Goal: Transaction & Acquisition: Purchase product/service

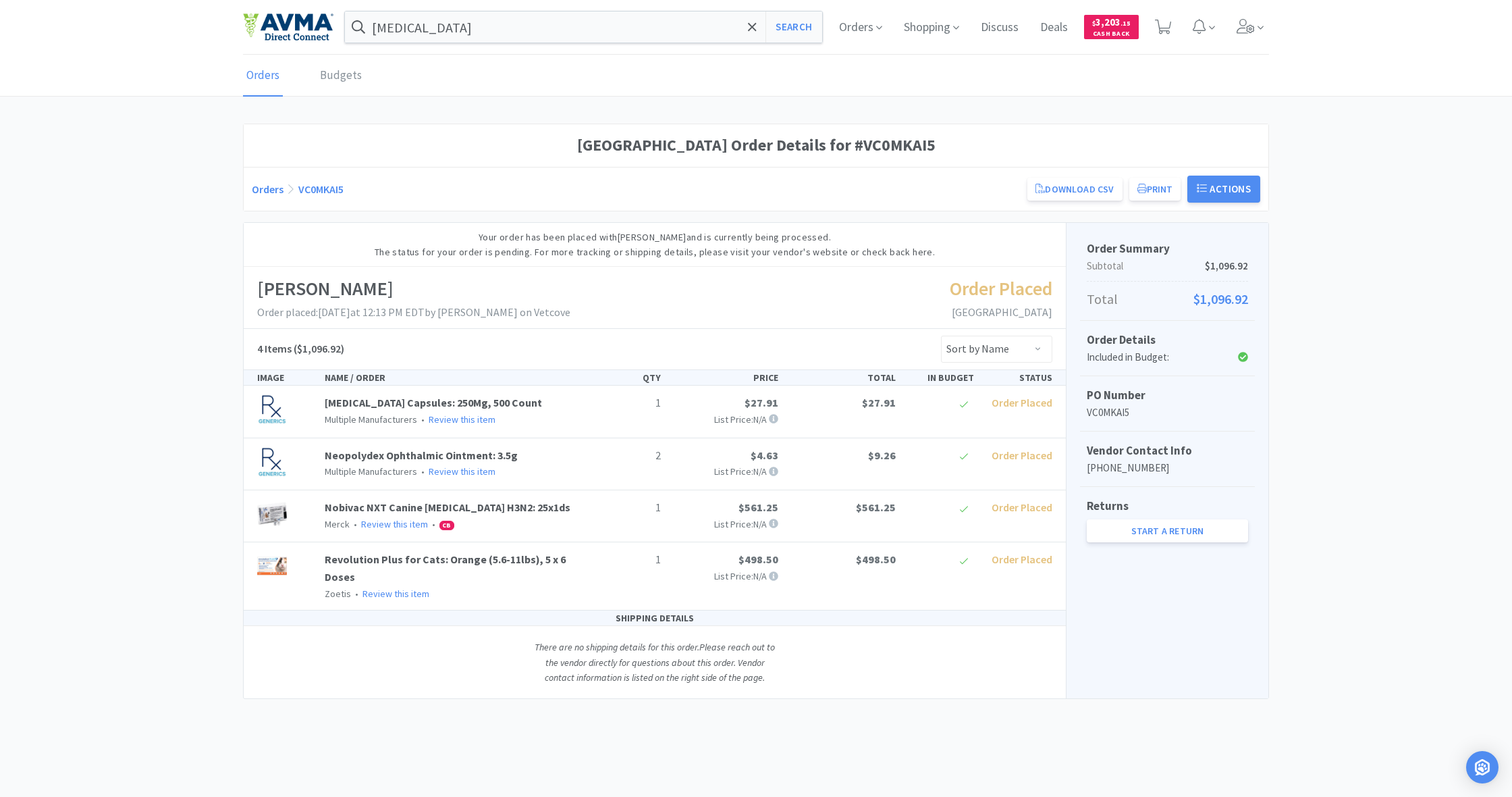
click at [1009, 116] on div at bounding box center [756, 398] width 1512 height 797
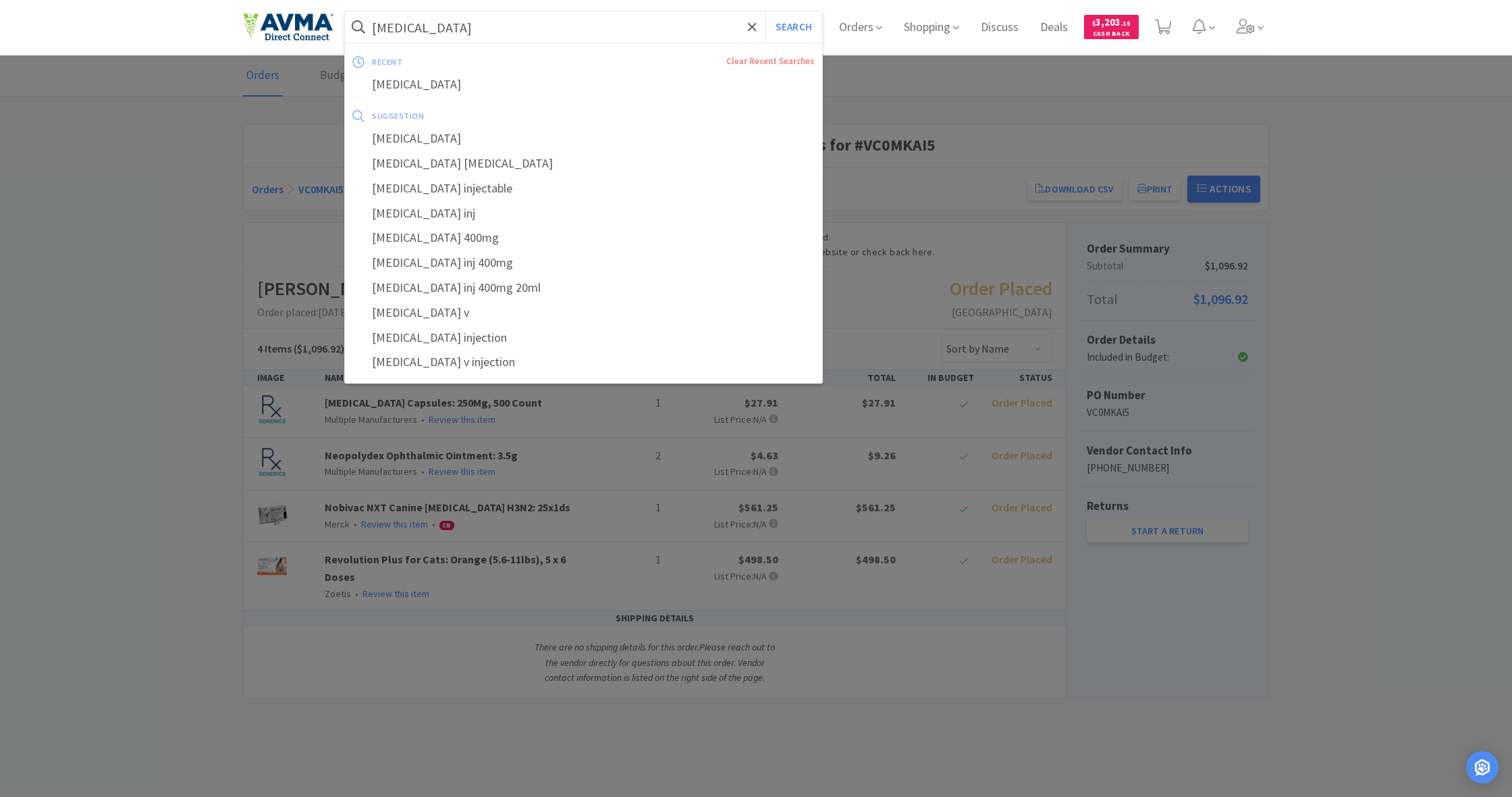
drag, startPoint x: 429, startPoint y: 30, endPoint x: 305, endPoint y: 28, distance: 124.0
click at [305, 28] on div "[MEDICAL_DATA] Search recent Clear Recent Searches [MEDICAL_DATA] suggestion [M…" at bounding box center [756, 27] width 1026 height 55
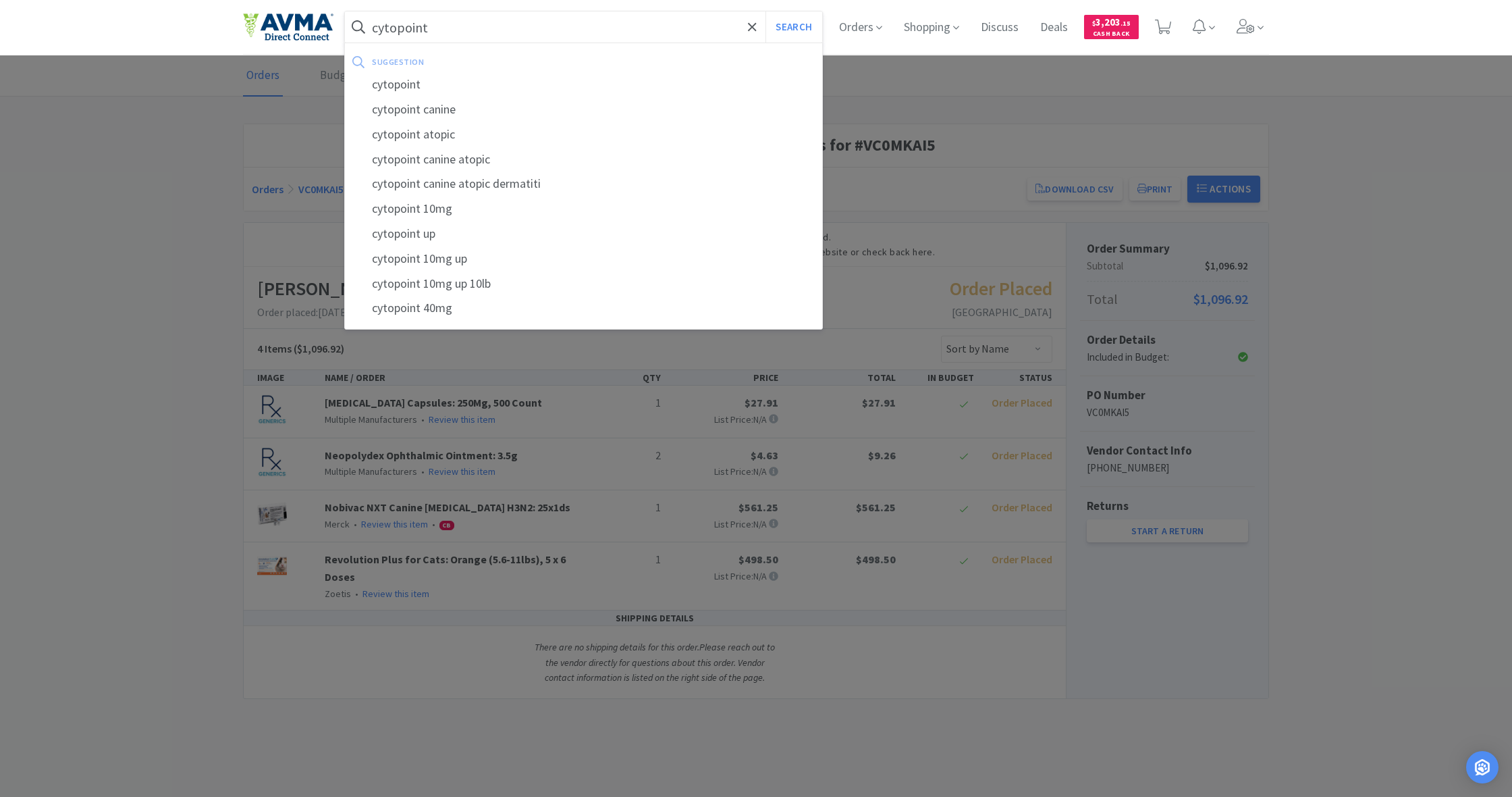
type input "cytopoint"
click at [792, 27] on button "Search" at bounding box center [794, 26] width 56 height 31
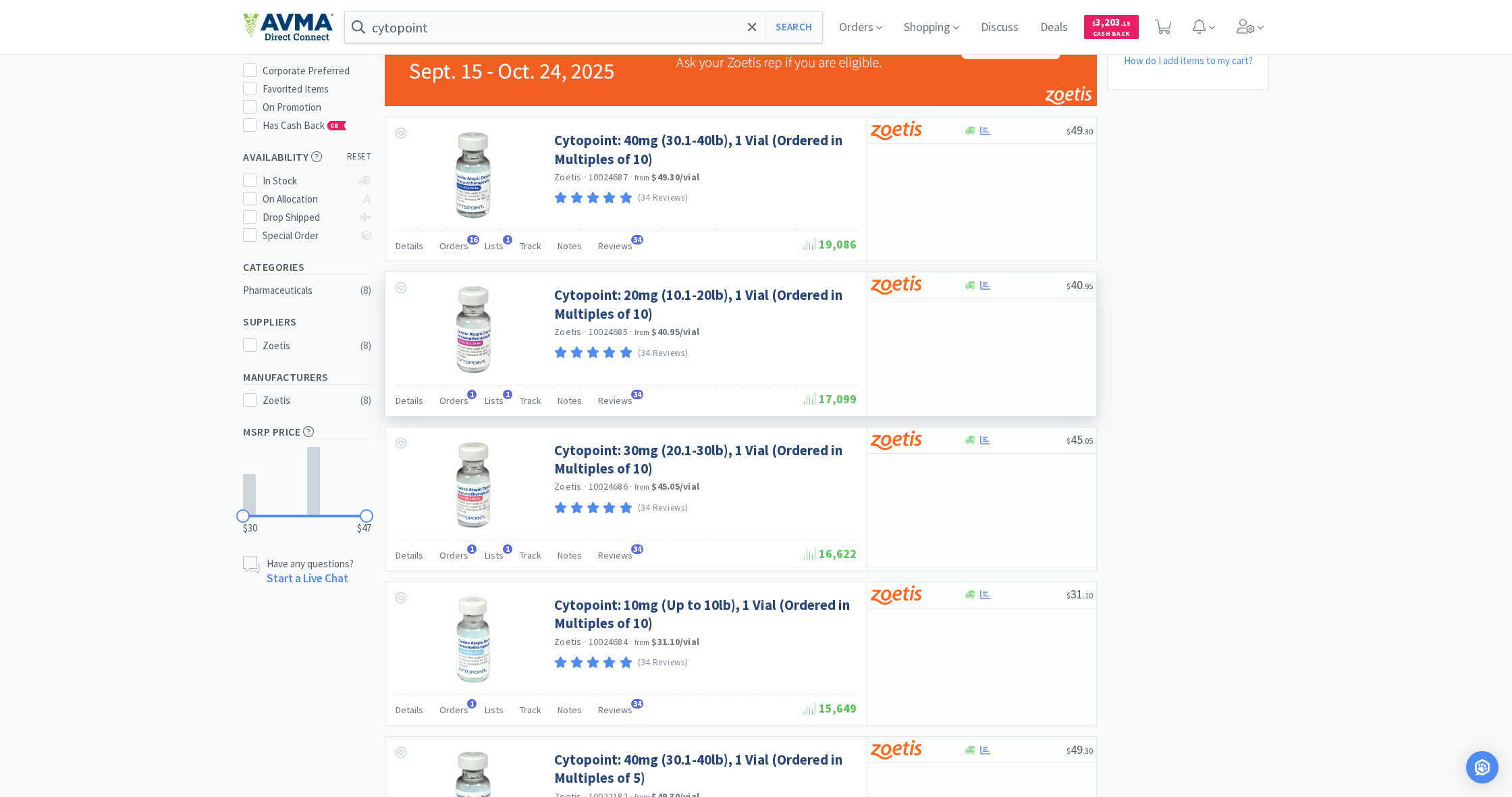
scroll to position [151, 0]
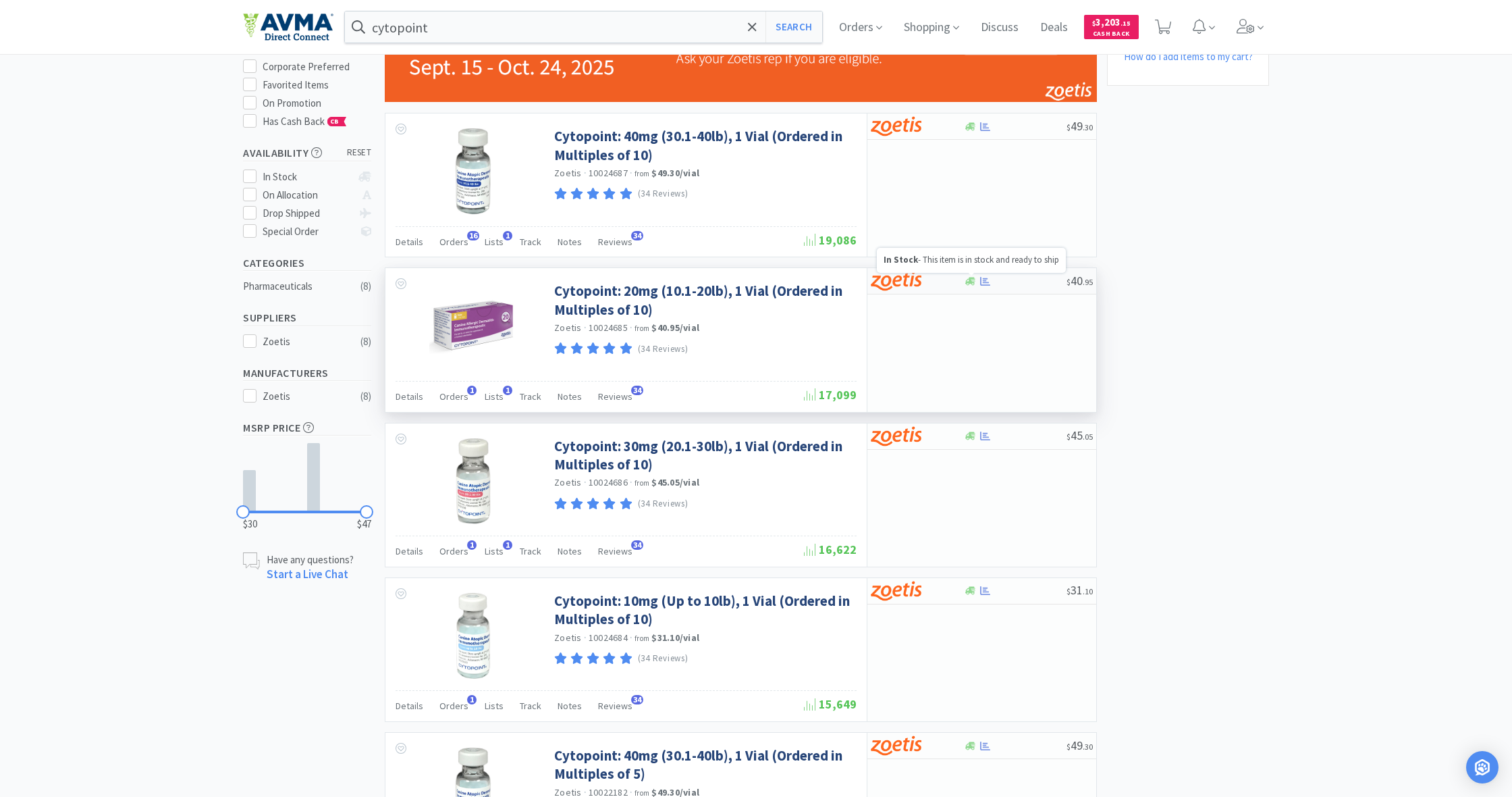
click at [973, 279] on icon at bounding box center [970, 280] width 10 height 8
select select "10"
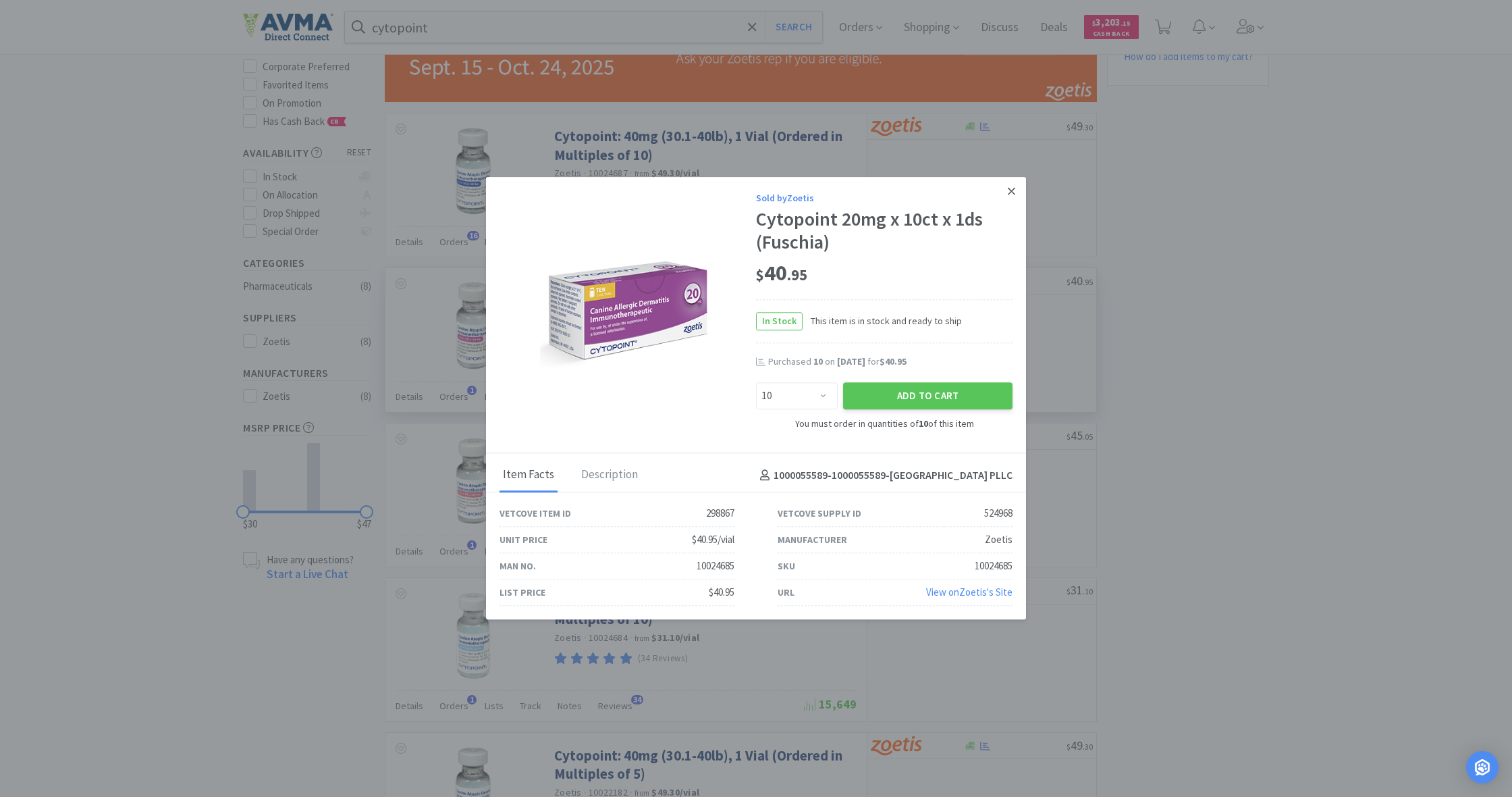
click at [1008, 190] on icon at bounding box center [1011, 191] width 8 height 12
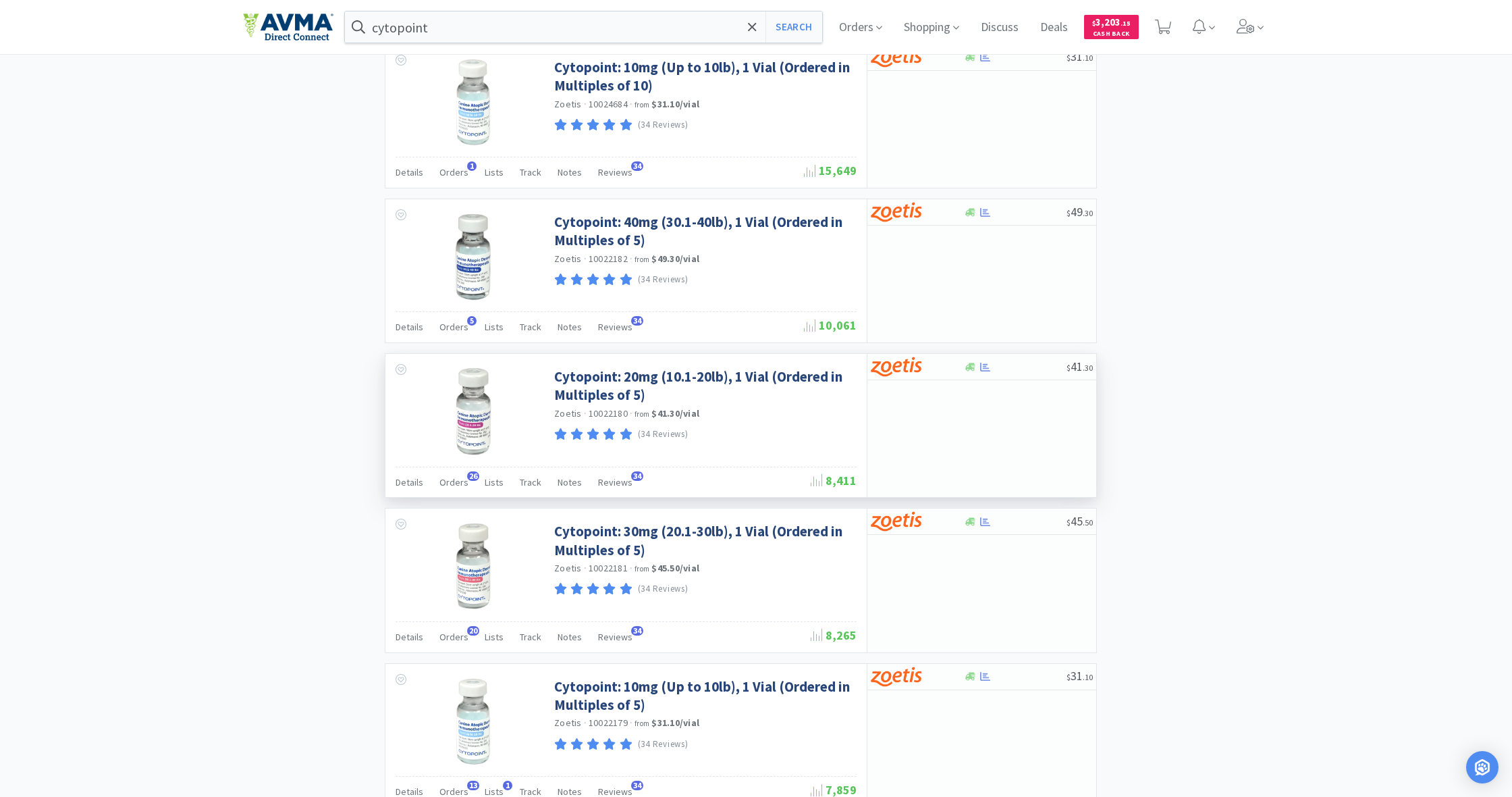
scroll to position [689, 0]
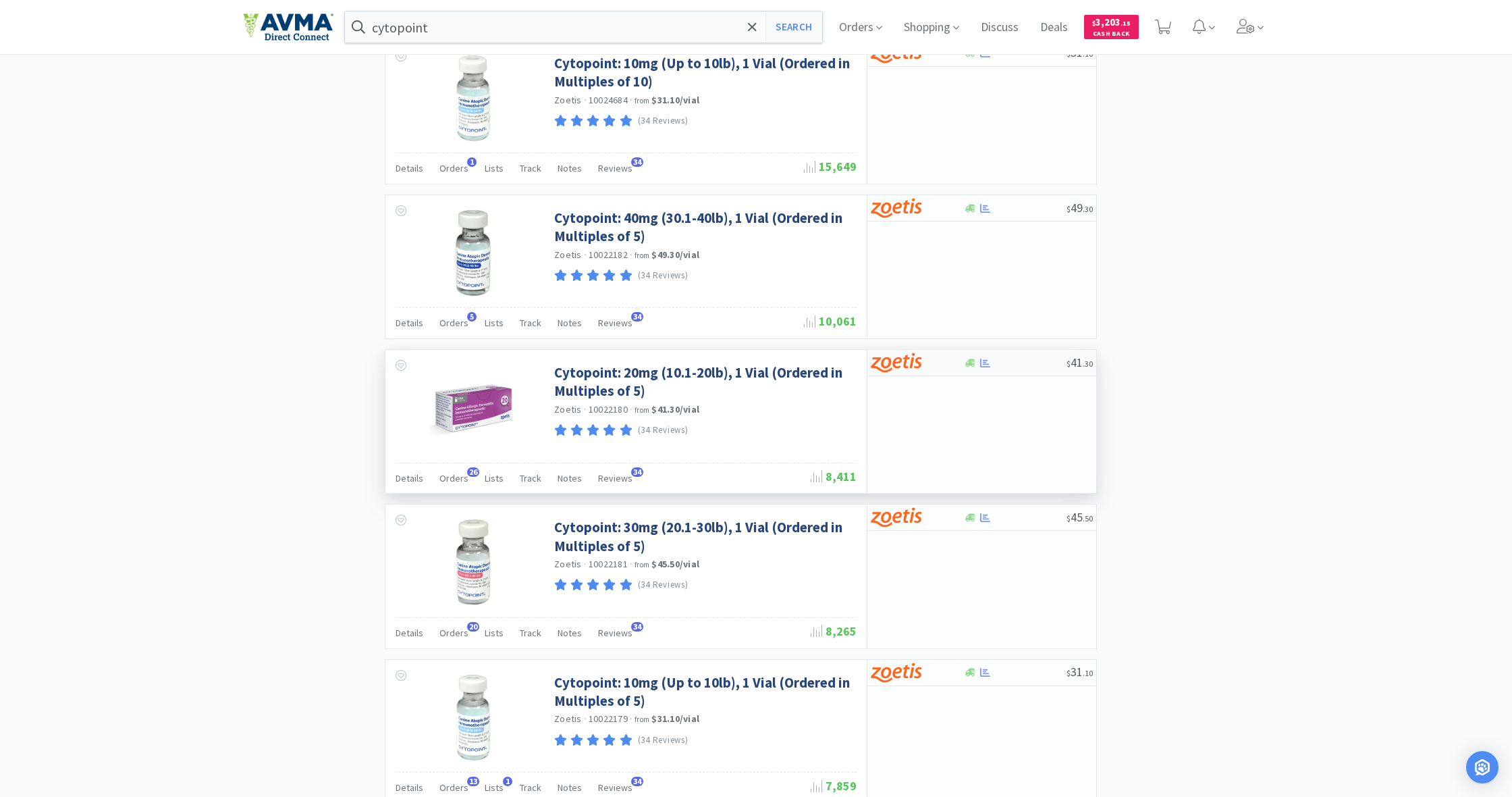
click at [976, 358] on div at bounding box center [970, 362] width 13 height 10
select select "5"
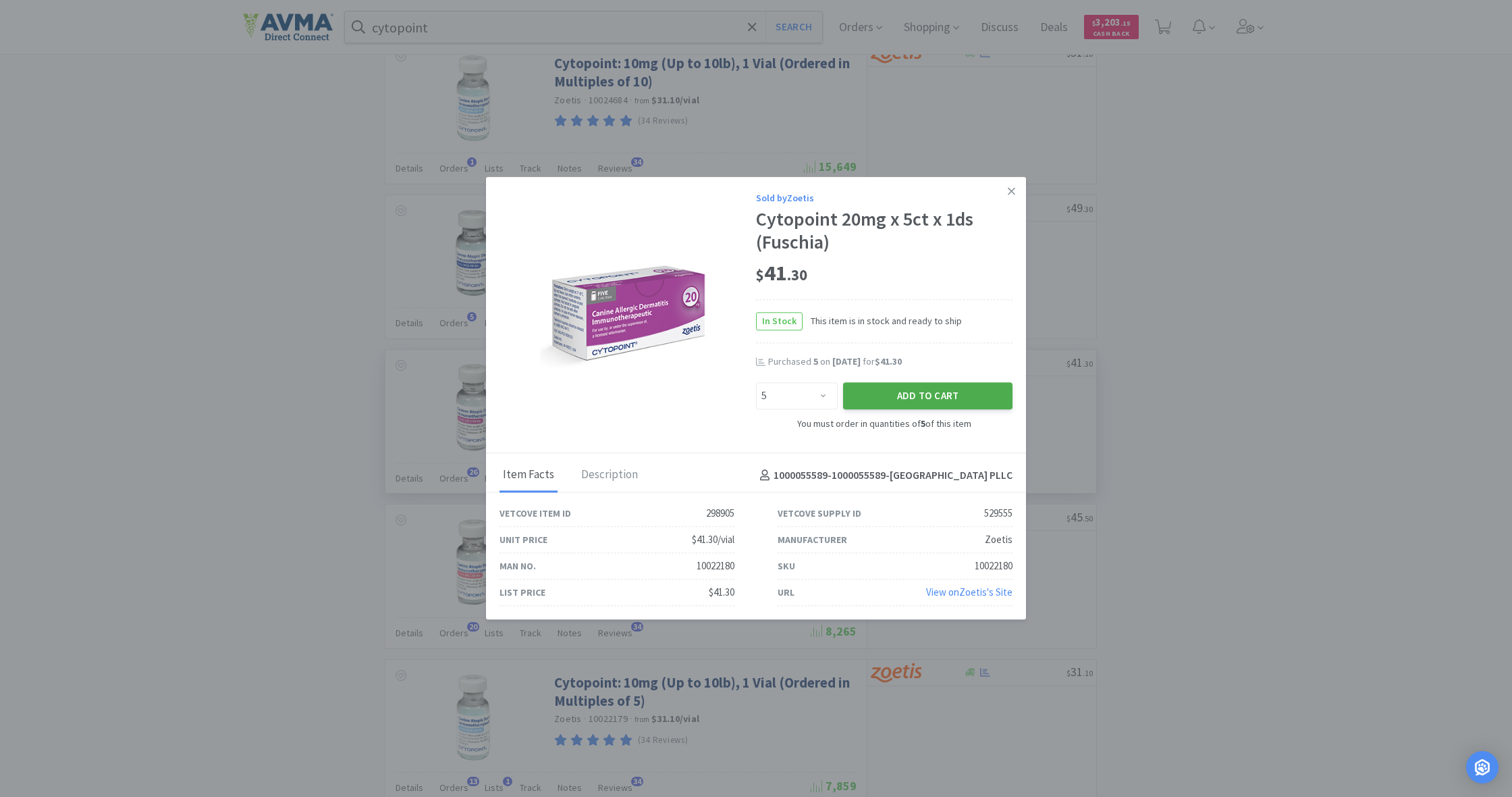
click at [941, 388] on button "Add to Cart" at bounding box center [928, 395] width 169 height 27
select select "1"
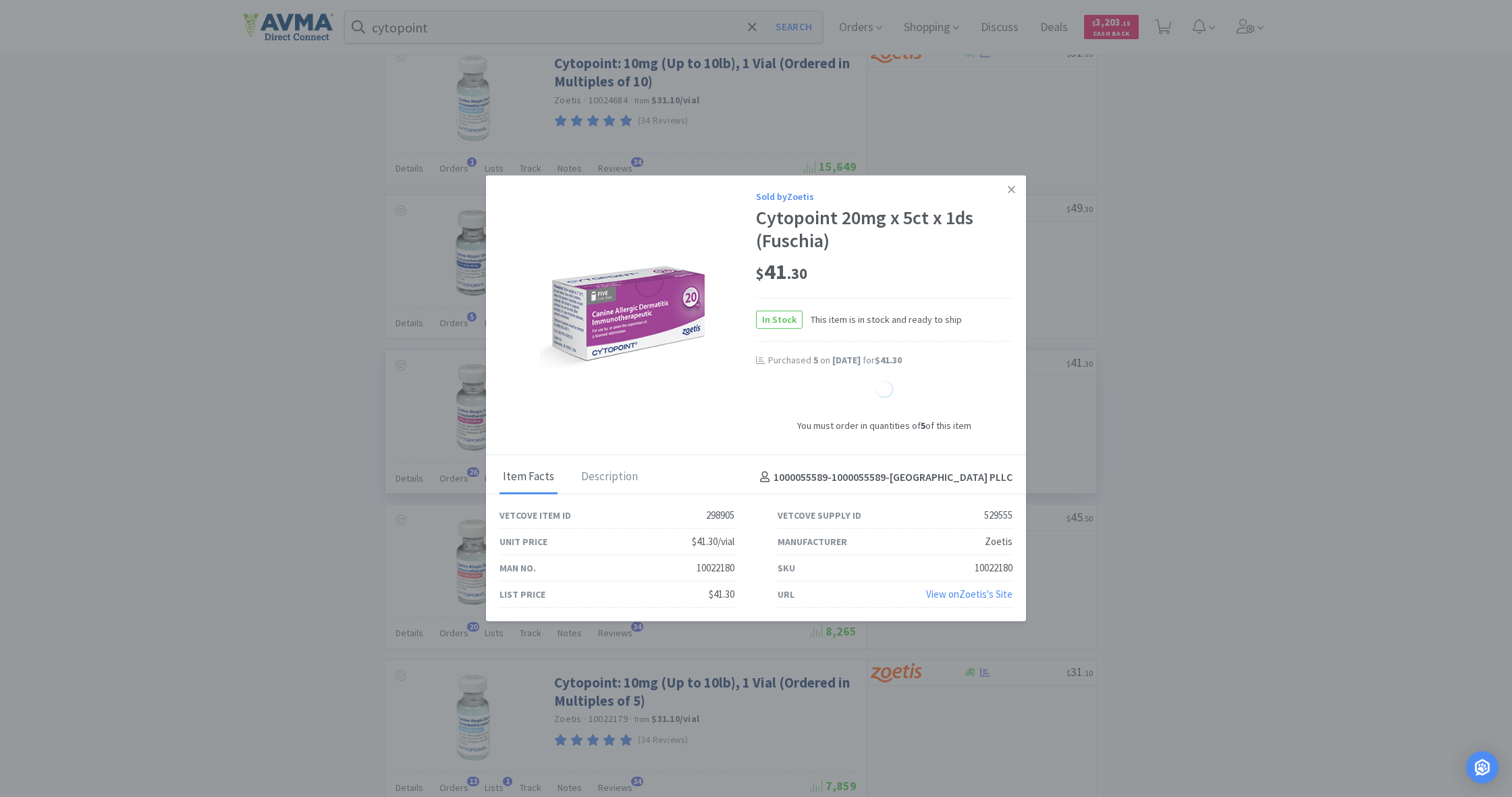
select select "1"
select select "5"
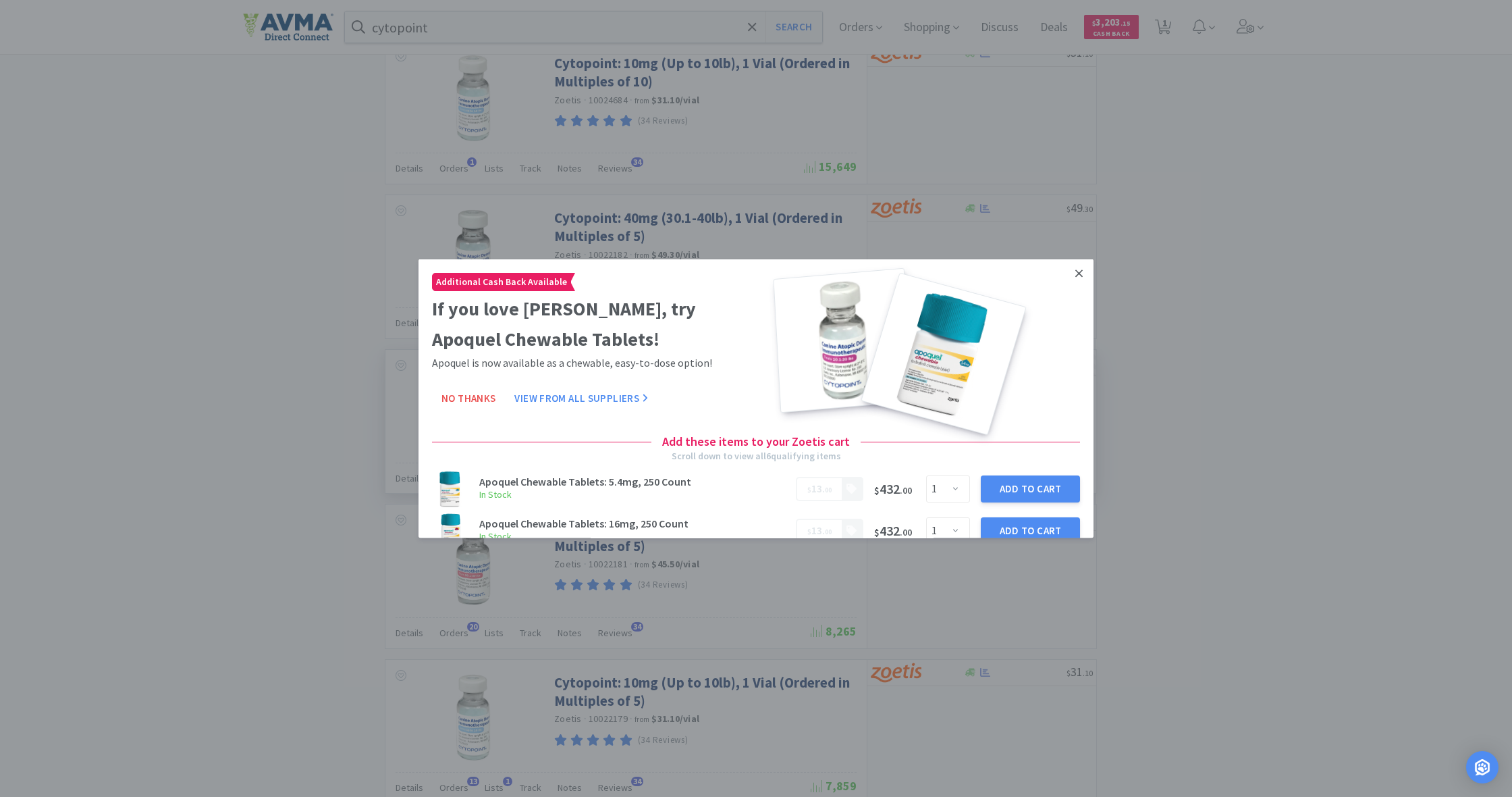
click at [1077, 276] on icon at bounding box center [1079, 273] width 8 height 8
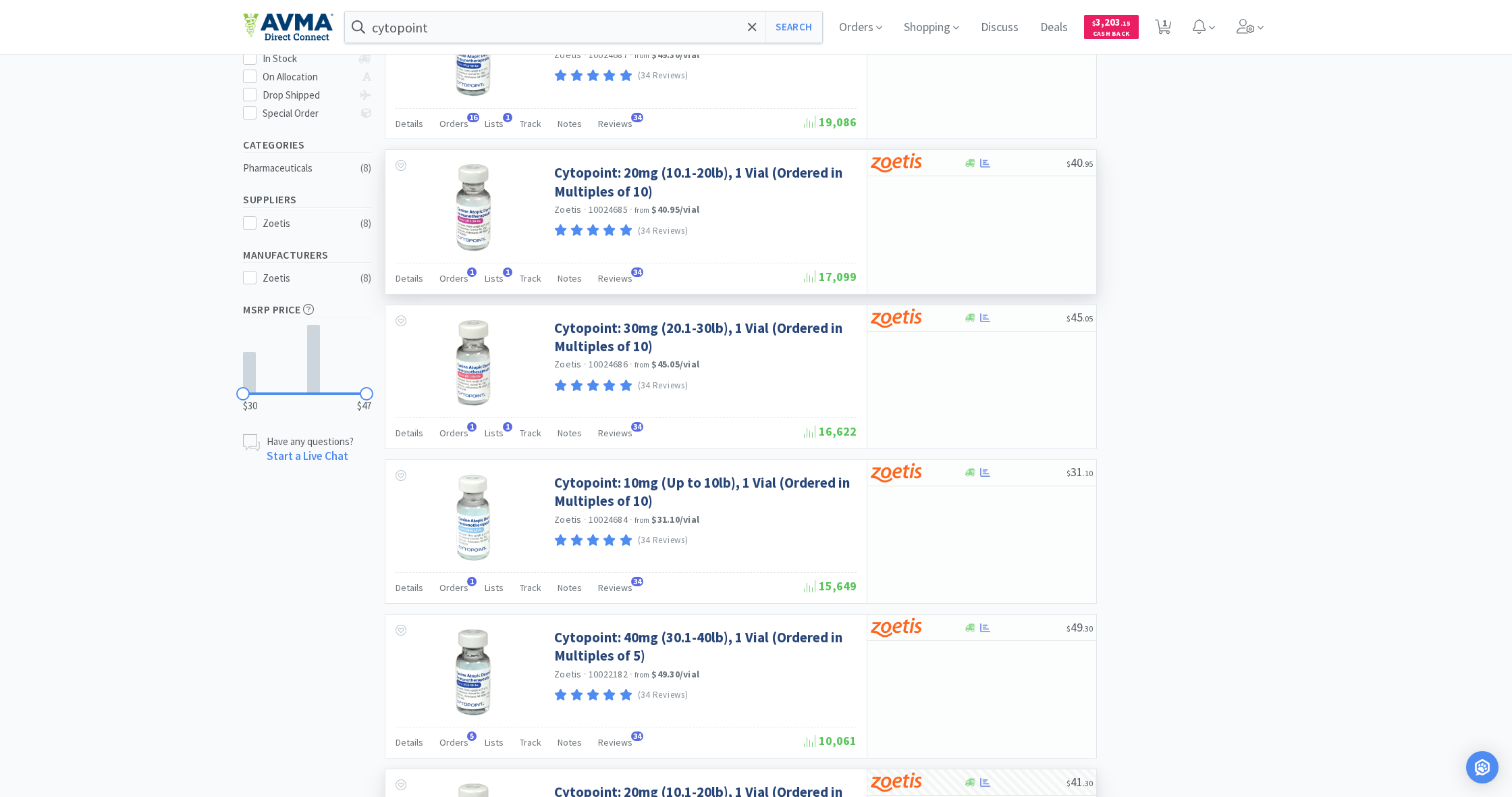
scroll to position [246, 0]
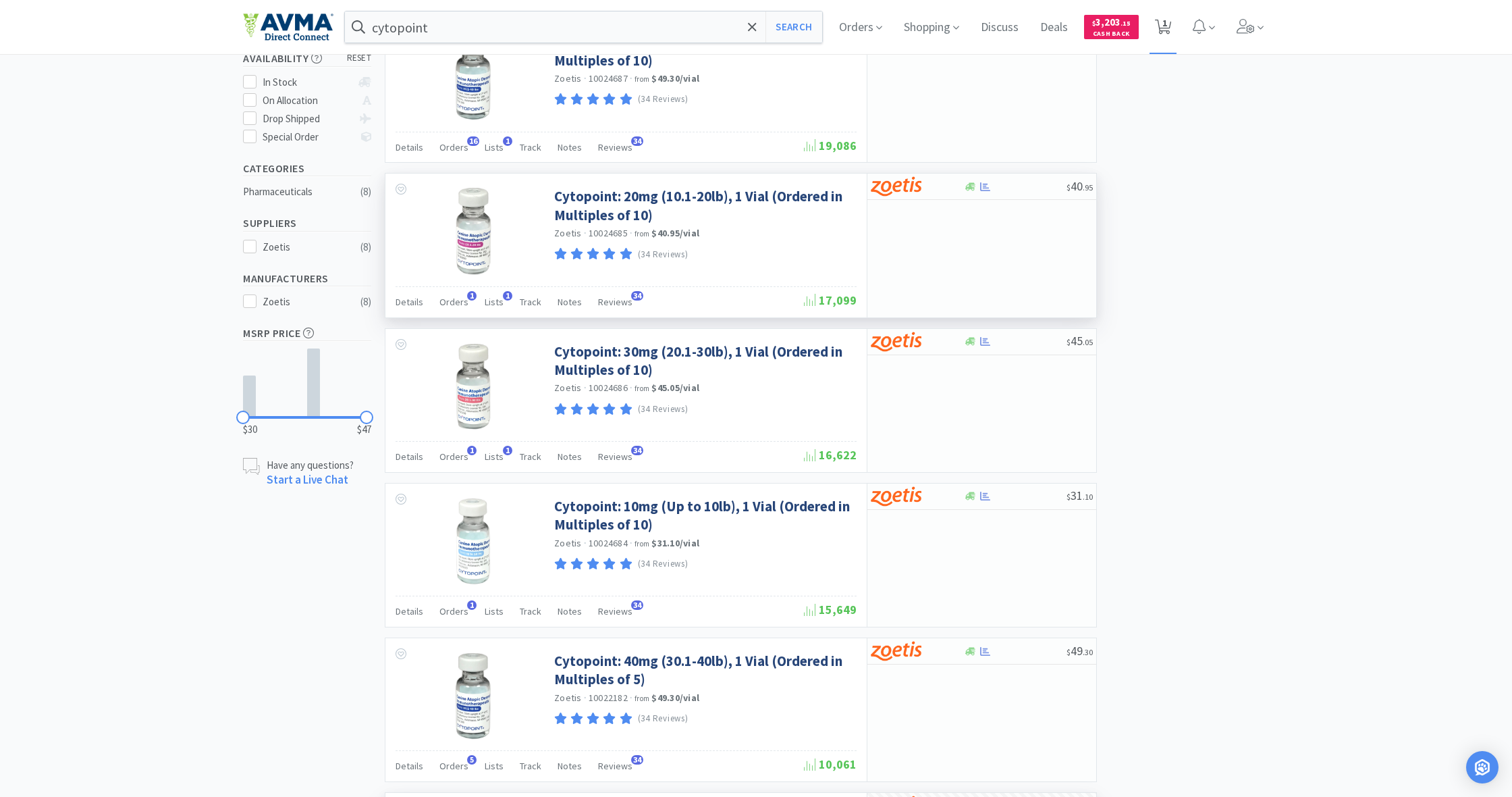
click at [1162, 32] on icon at bounding box center [1164, 27] width 17 height 15
select select "5"
